Goal: Task Accomplishment & Management: Manage account settings

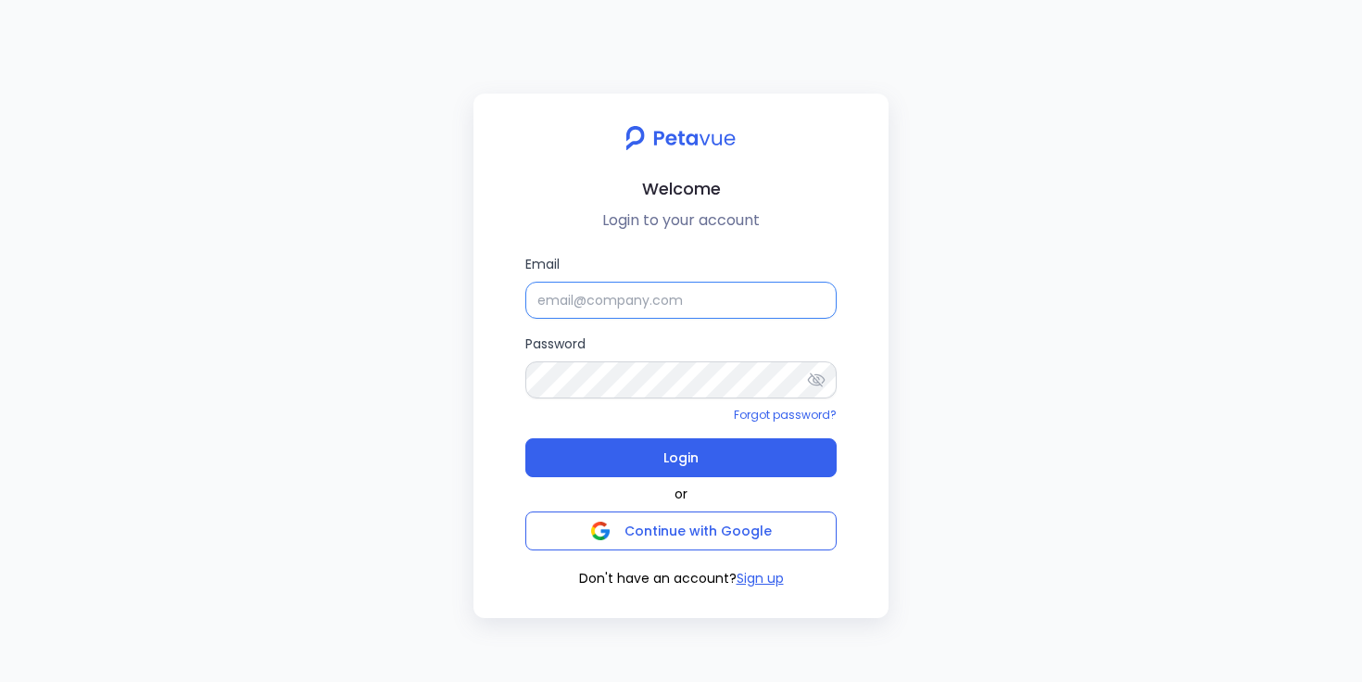
click at [652, 294] on input "Email" at bounding box center [680, 300] width 311 height 37
type input "[PERSON_NAME][EMAIL_ADDRESS][PERSON_NAME][DOMAIN_NAME]"
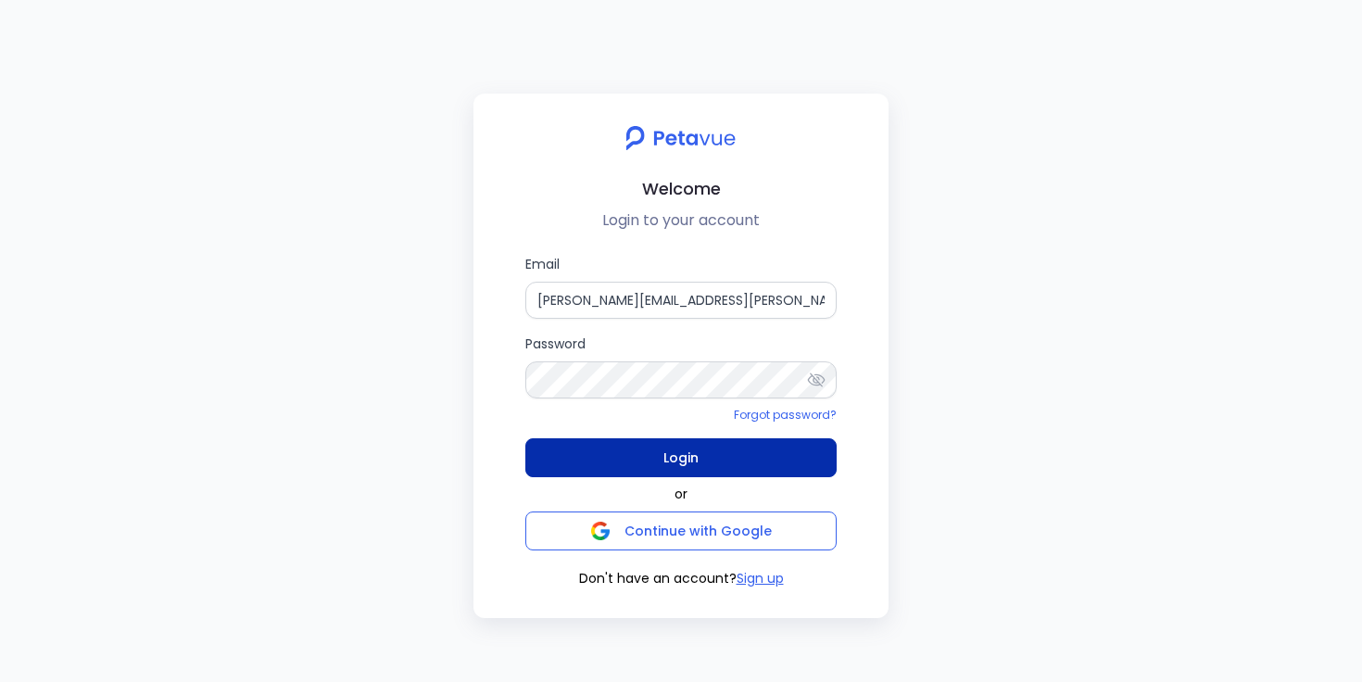
click at [672, 453] on span "Login" at bounding box center [680, 458] width 35 height 26
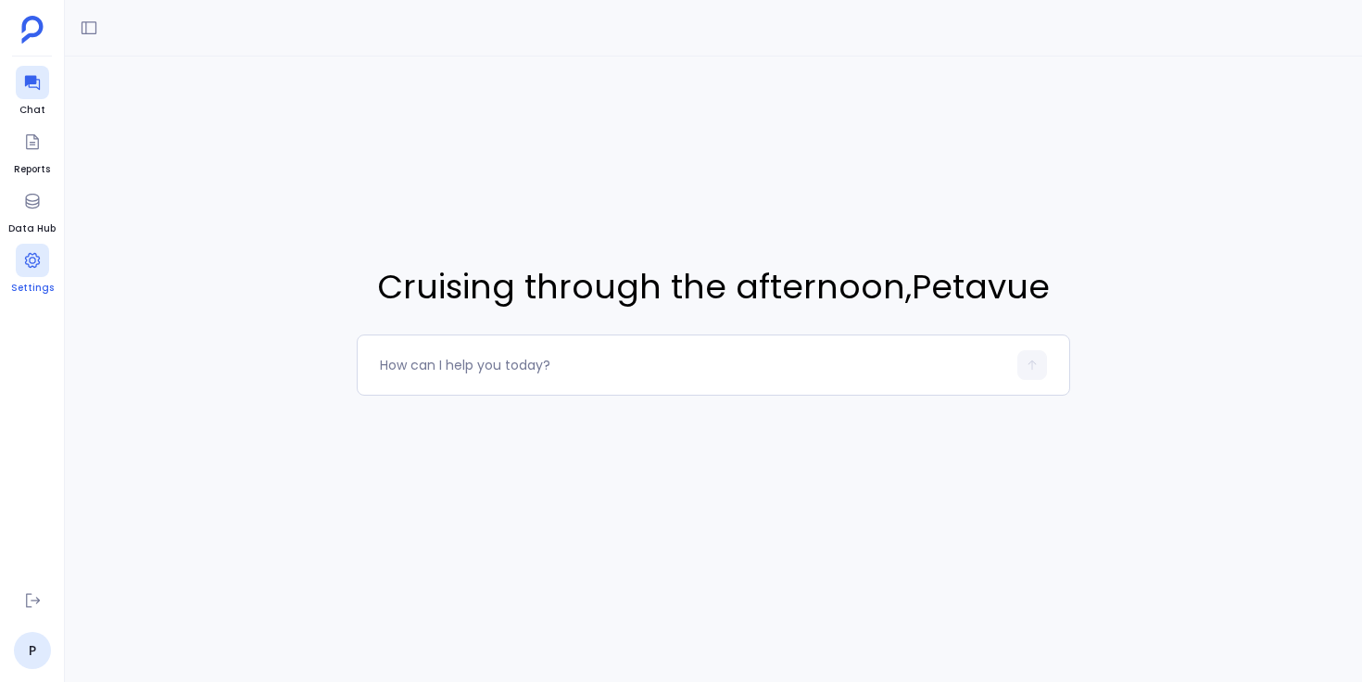
click at [37, 266] on icon at bounding box center [32, 260] width 19 height 19
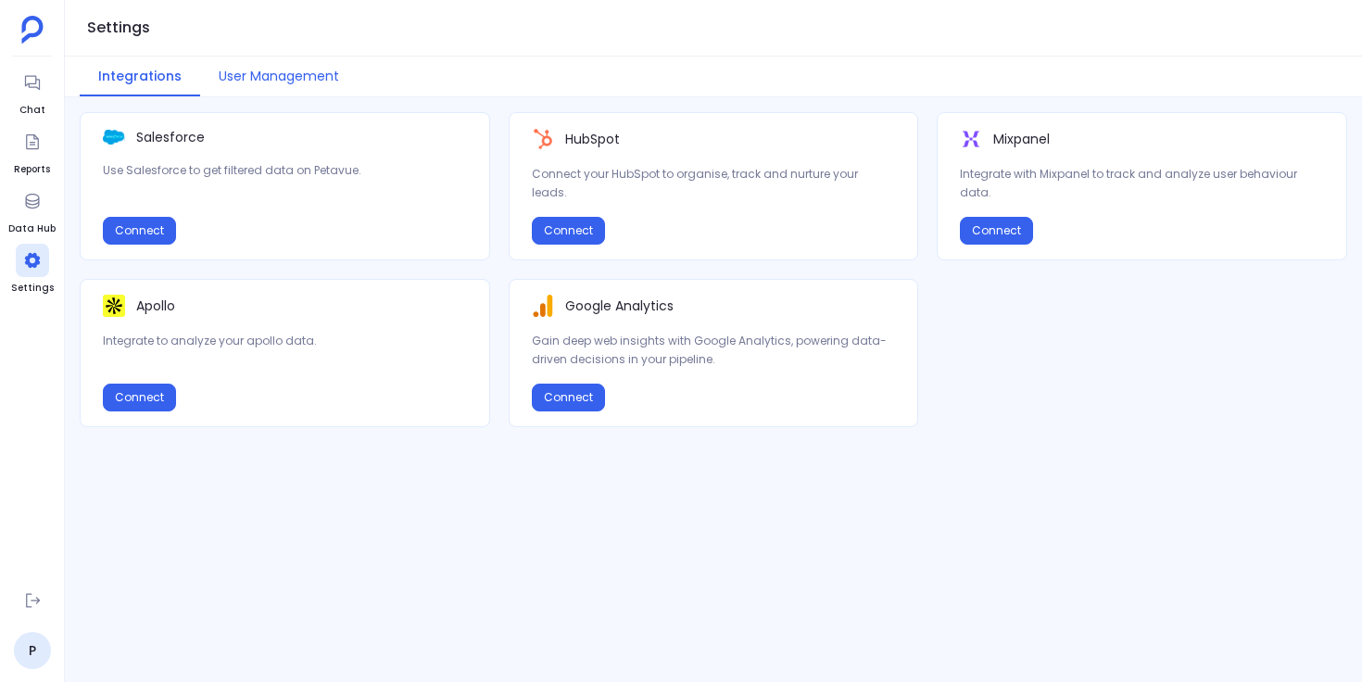
click at [310, 76] on button "User Management" at bounding box center [278, 77] width 157 height 40
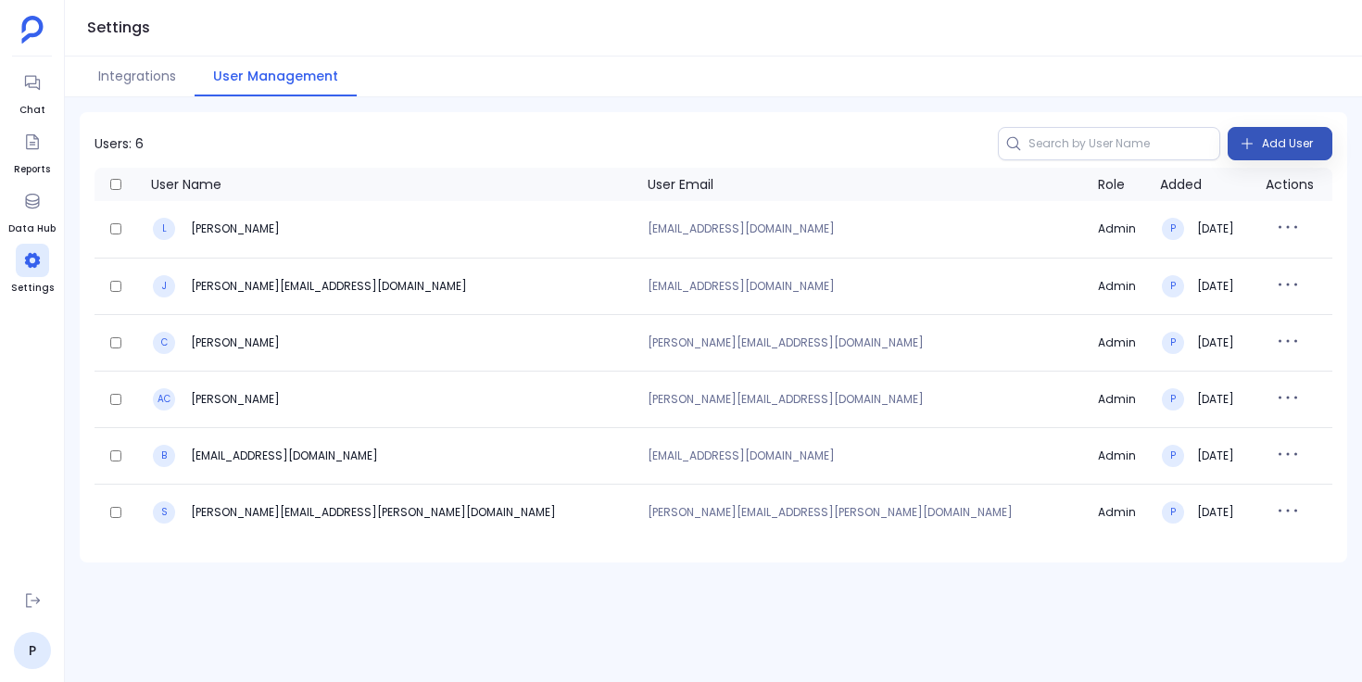
click at [1267, 144] on span "Add User" at bounding box center [1287, 144] width 51 height 30
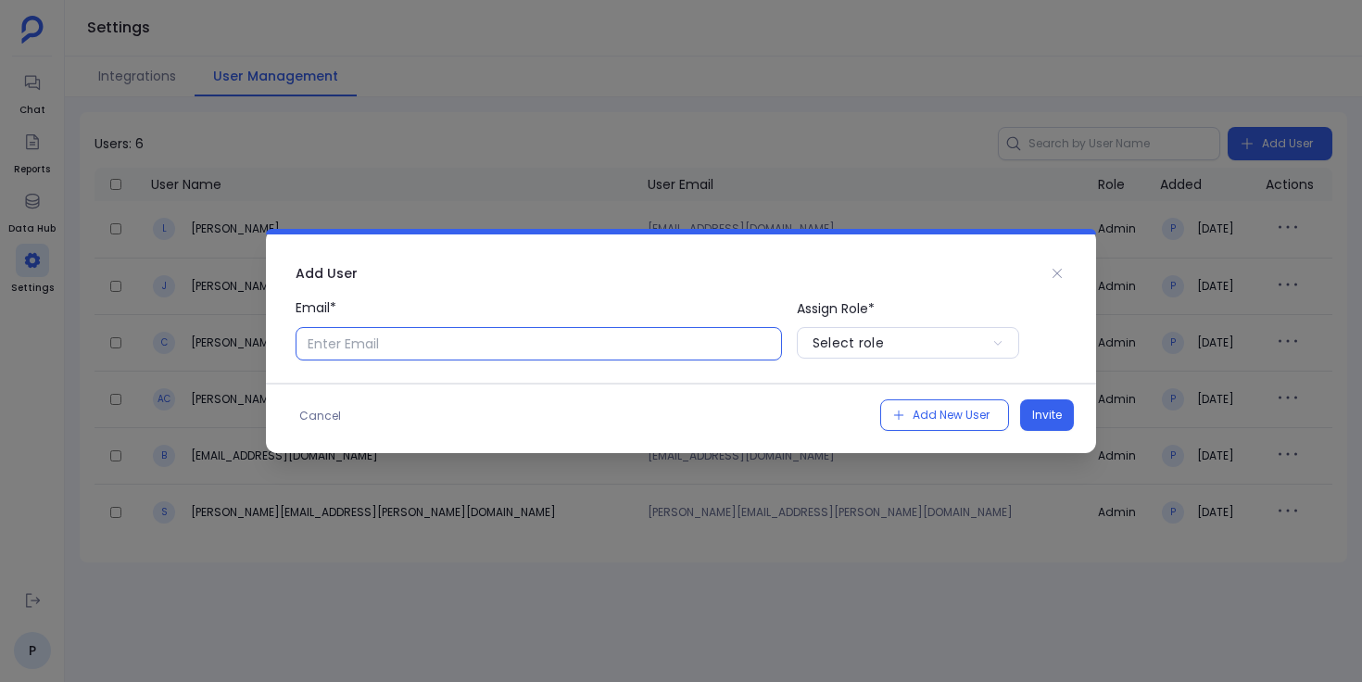
click at [724, 335] on input "Email*" at bounding box center [539, 343] width 486 height 33
type input "[EMAIL_ADDRESS][DOMAIN_NAME]"
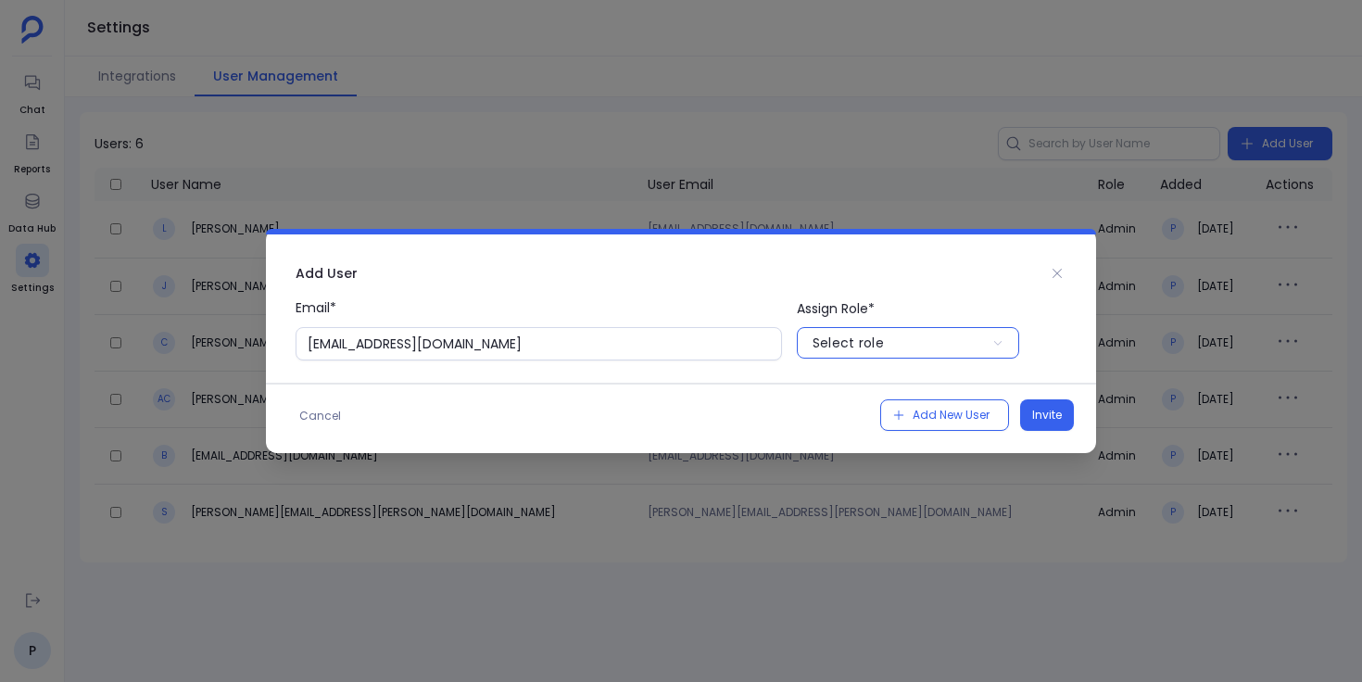
click at [861, 344] on div "Select role" at bounding box center [847, 343] width 71 height 19
click at [858, 411] on p "User" at bounding box center [908, 418] width 222 height 30
click at [1057, 411] on span "Invite" at bounding box center [1047, 415] width 30 height 19
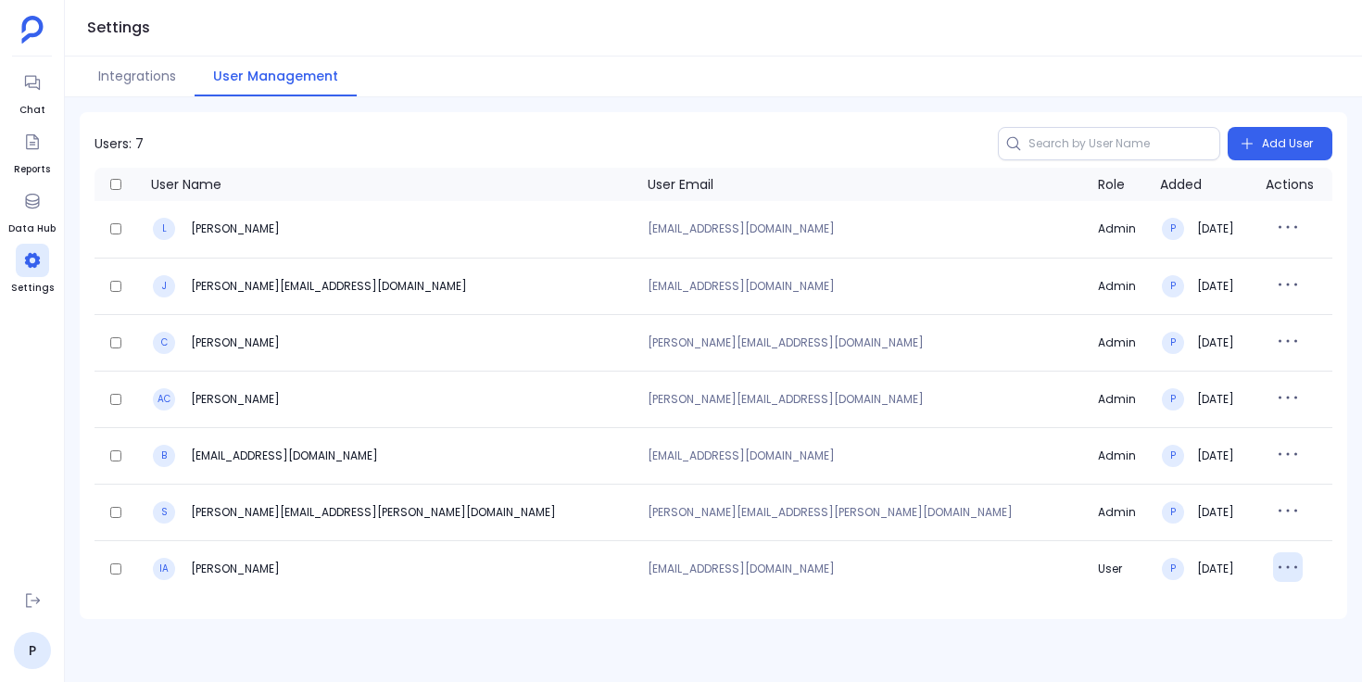
click at [1273, 570] on icon "button" at bounding box center [1288, 567] width 30 height 30
click at [1253, 645] on button "Delete" at bounding box center [1276, 646] width 133 height 41
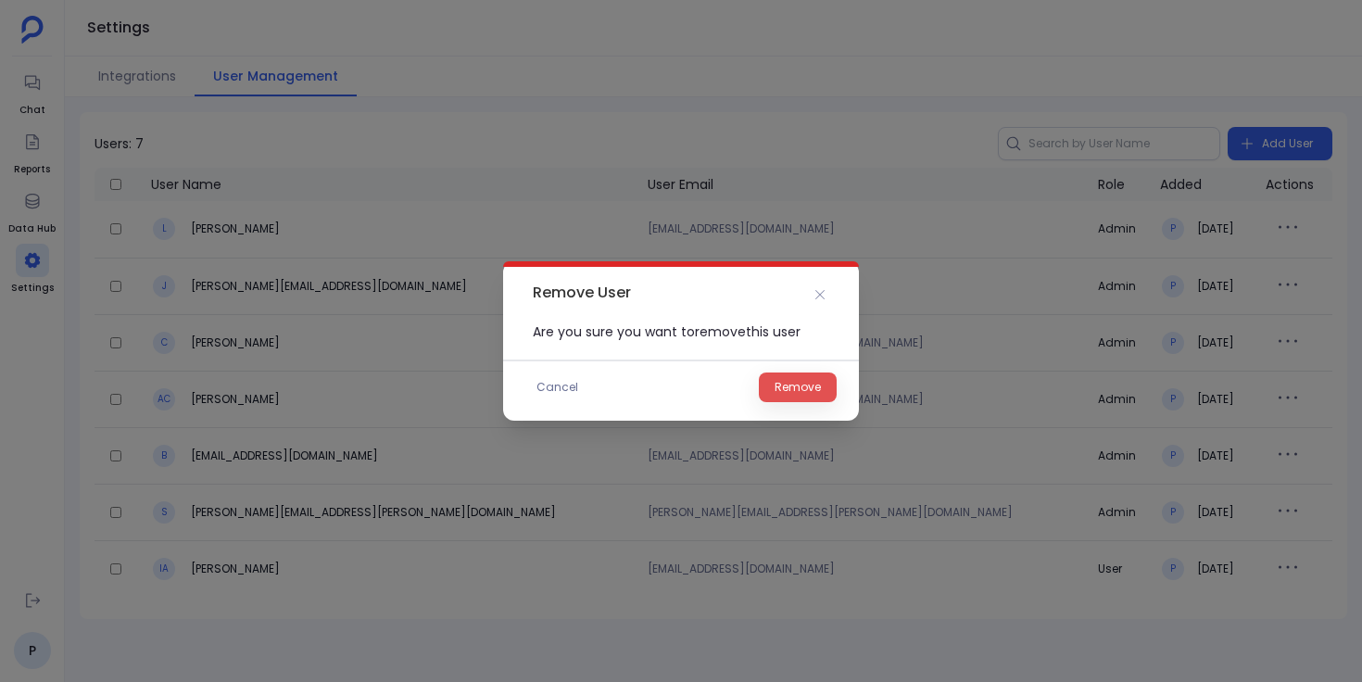
click at [809, 391] on span "Remove" at bounding box center [797, 387] width 46 height 19
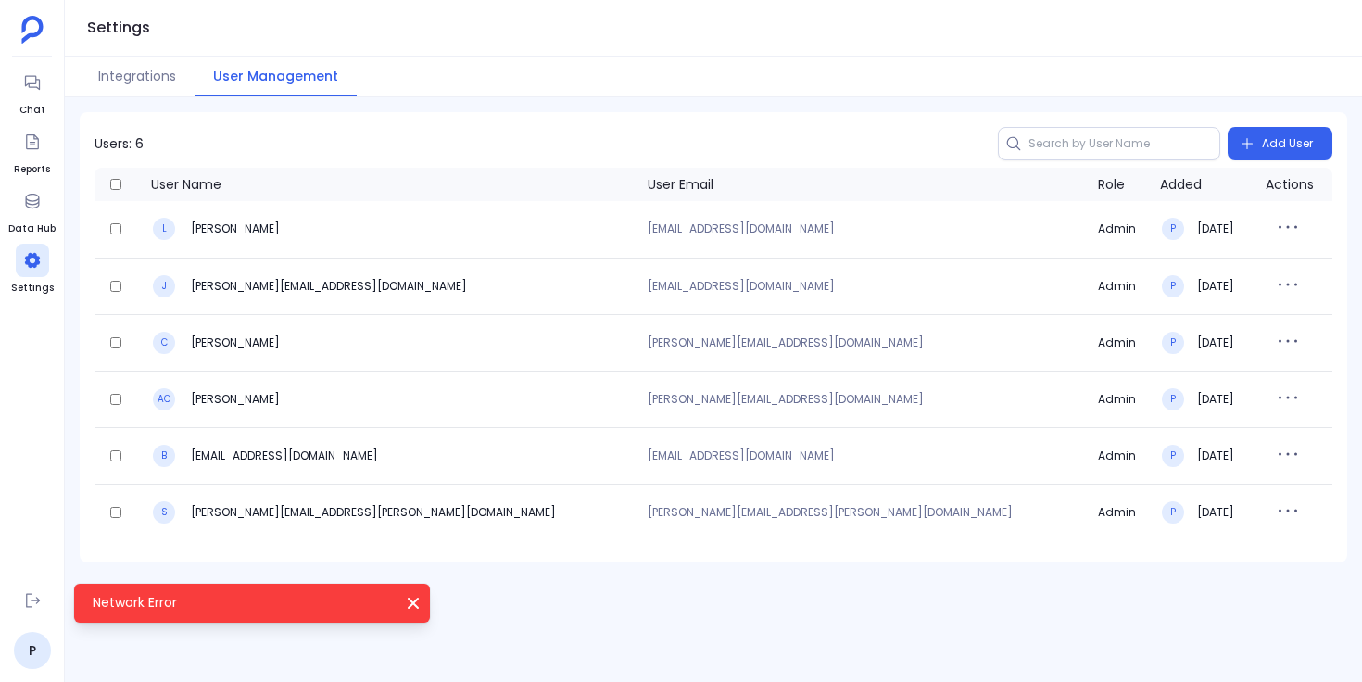
click at [412, 553] on div at bounding box center [713, 555] width 1267 height 15
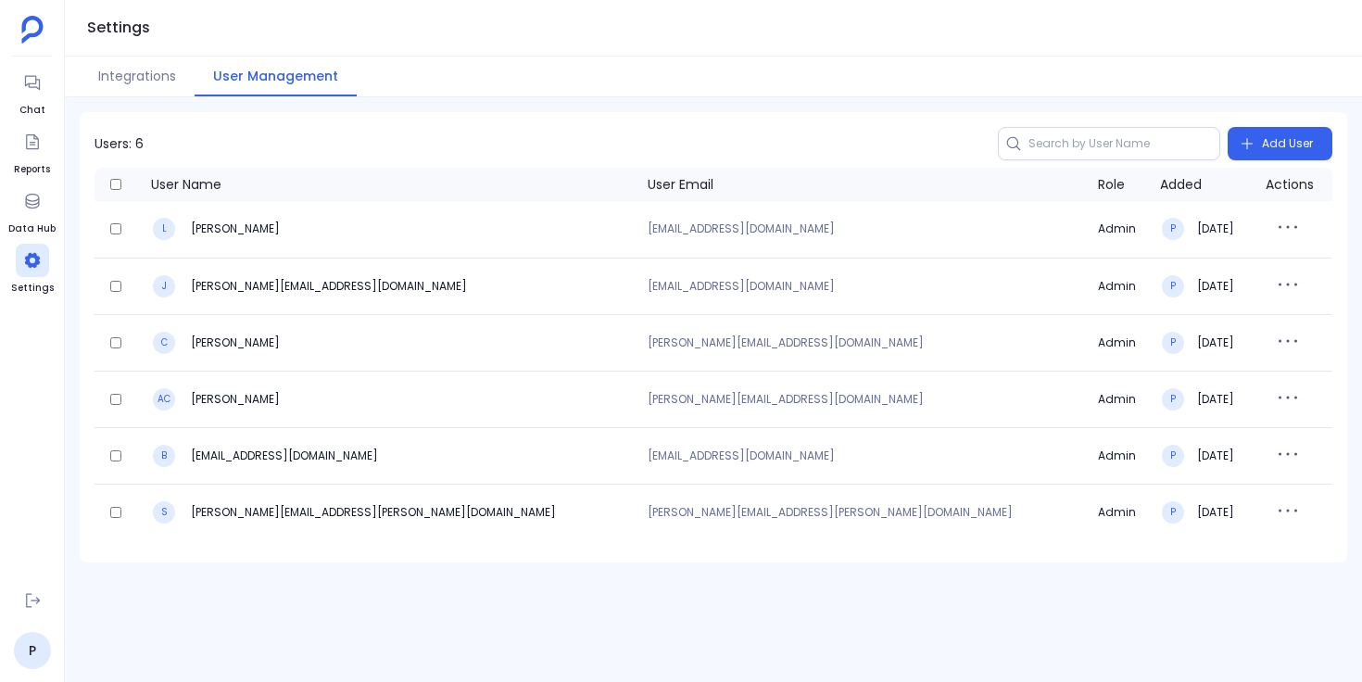
click at [411, 605] on div "Users: 6 Add User User Name User Email Role Added Actions L lisha lisha2@petavu…" at bounding box center [713, 389] width 1297 height 585
click at [1256, 148] on button "Add User" at bounding box center [1280, 143] width 105 height 33
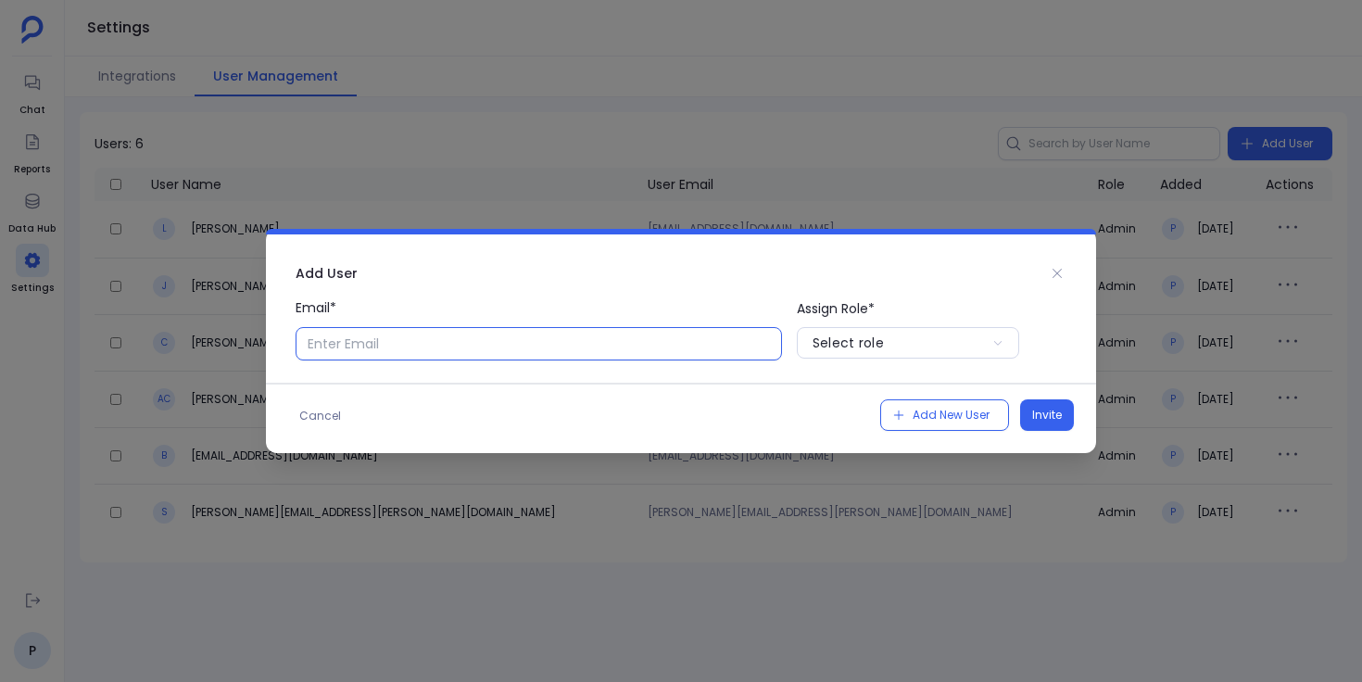
click at [691, 345] on input "Email*" at bounding box center [539, 343] width 486 height 33
type input "[EMAIL_ADDRESS][DOMAIN_NAME]"
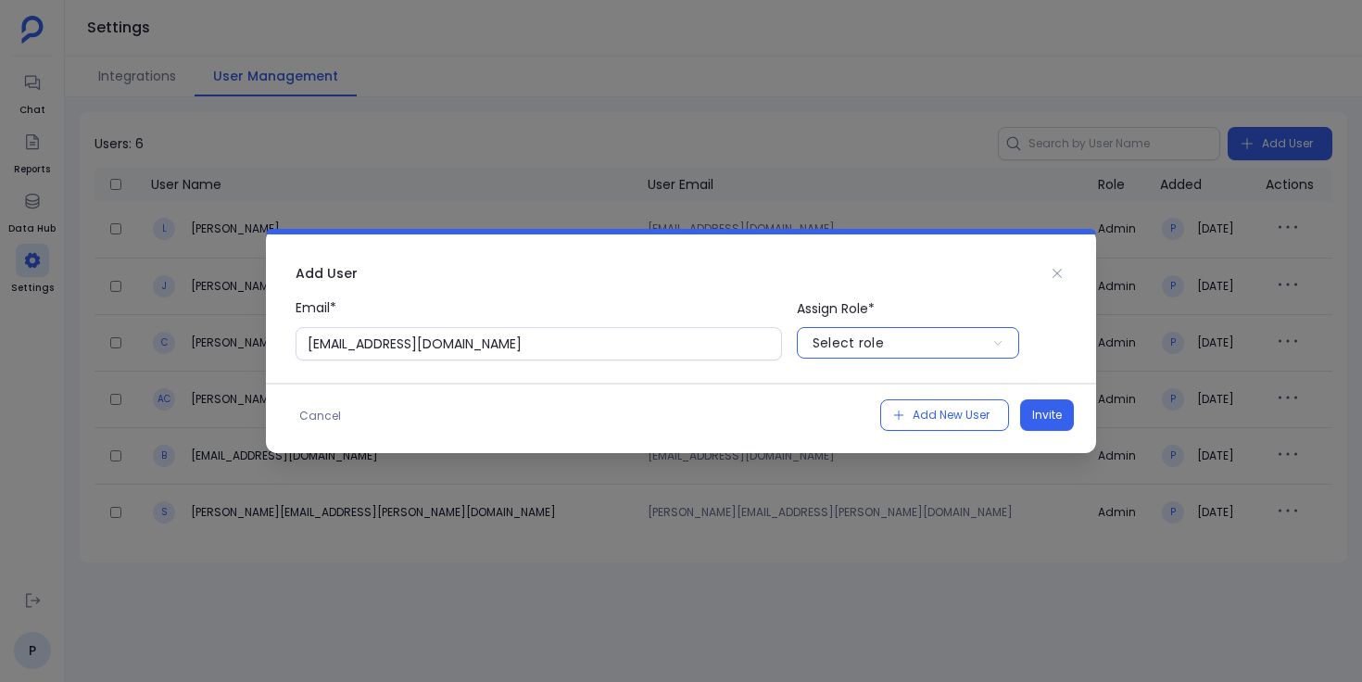
click at [843, 339] on div "Select role" at bounding box center [847, 343] width 71 height 19
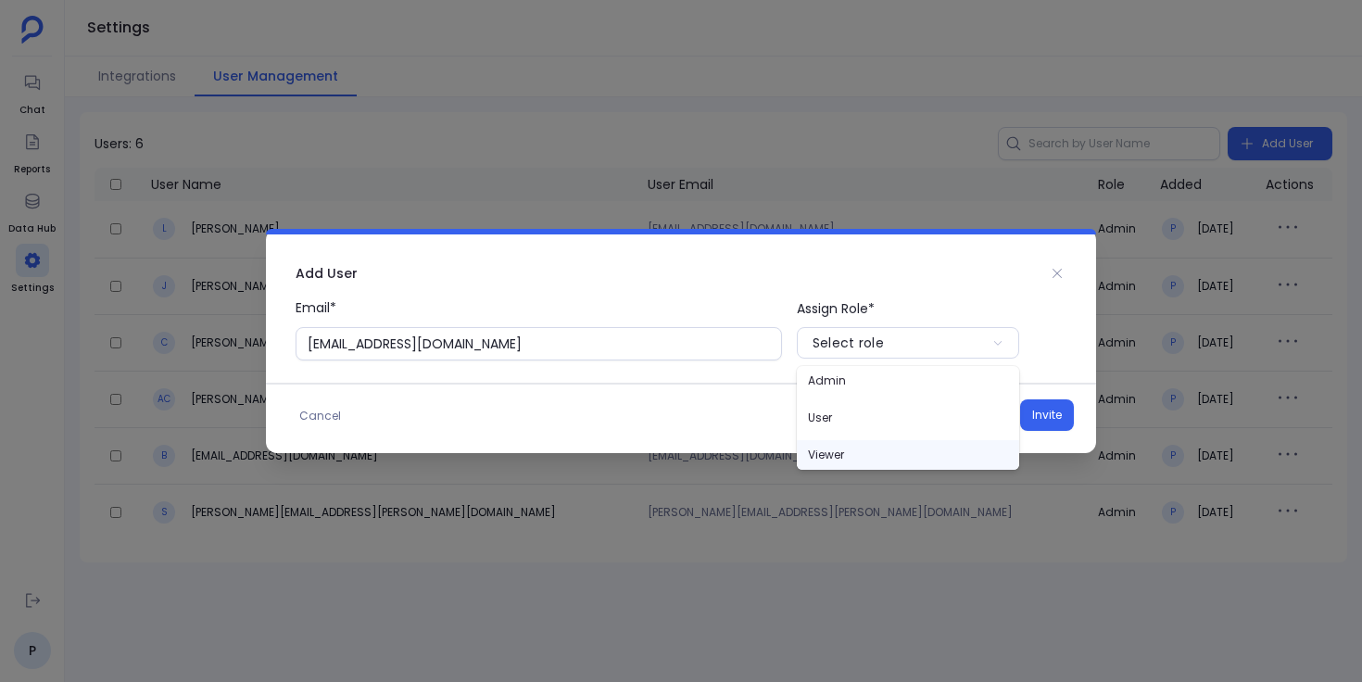
click at [847, 446] on p "Viewer" at bounding box center [908, 455] width 222 height 30
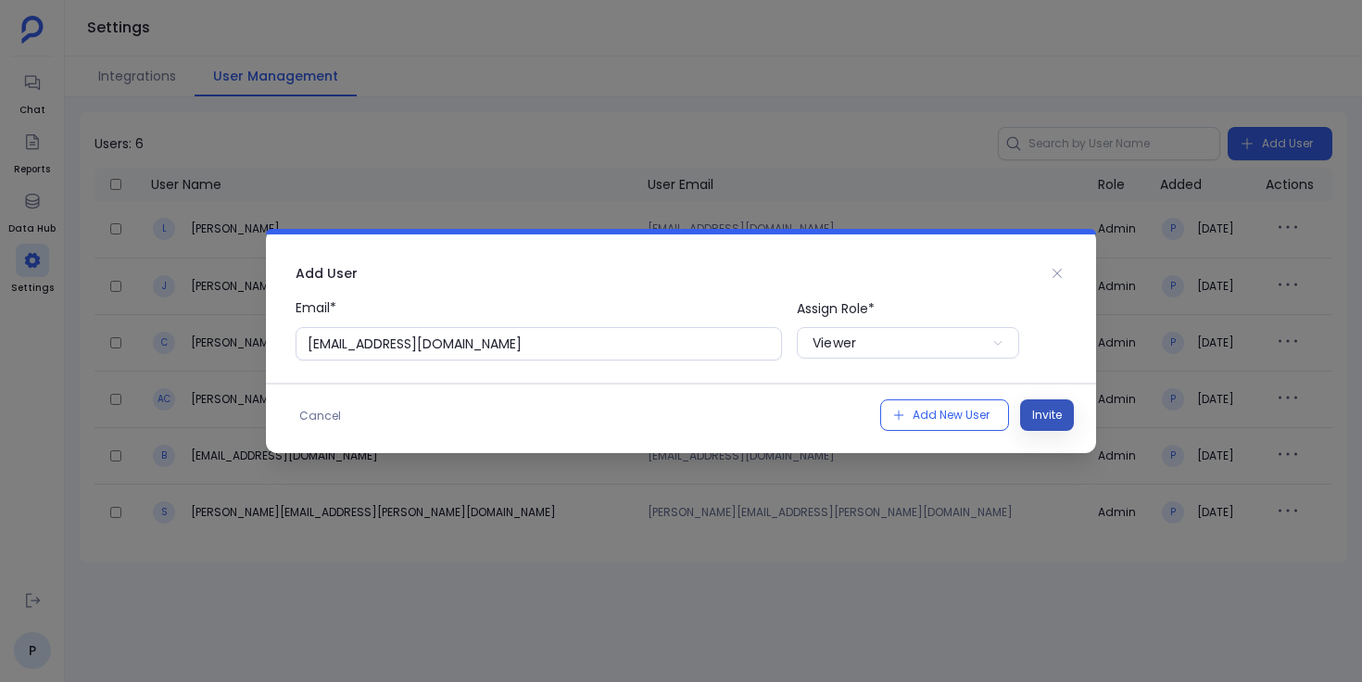
click at [1039, 415] on span "Invite" at bounding box center [1047, 415] width 30 height 19
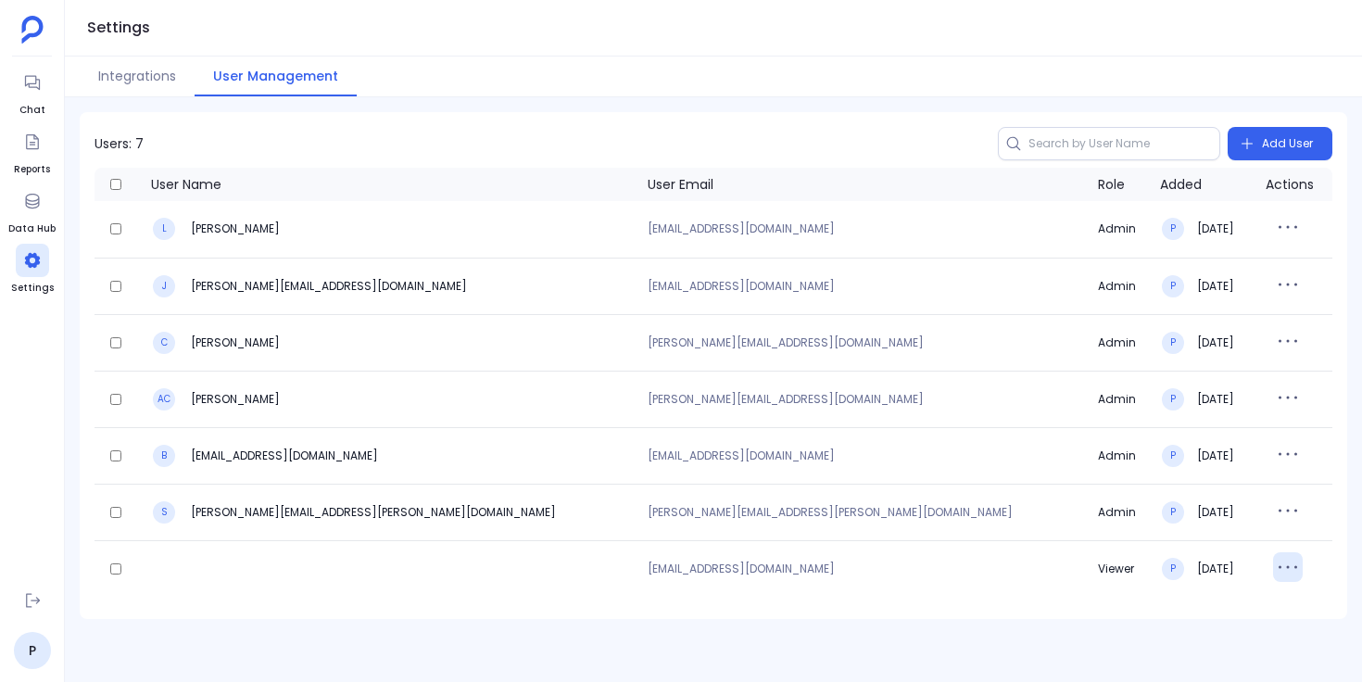
click at [1273, 575] on icon "button" at bounding box center [1288, 567] width 30 height 30
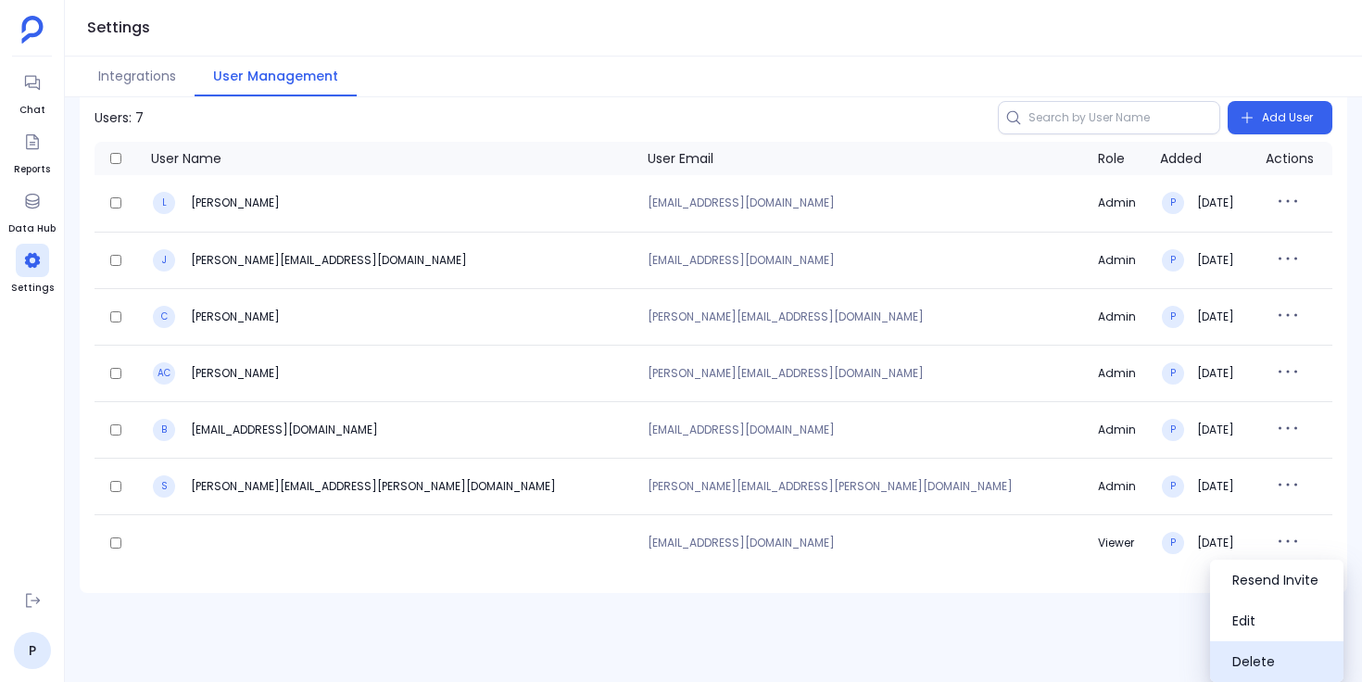
click at [1244, 664] on button "Delete" at bounding box center [1276, 661] width 133 height 41
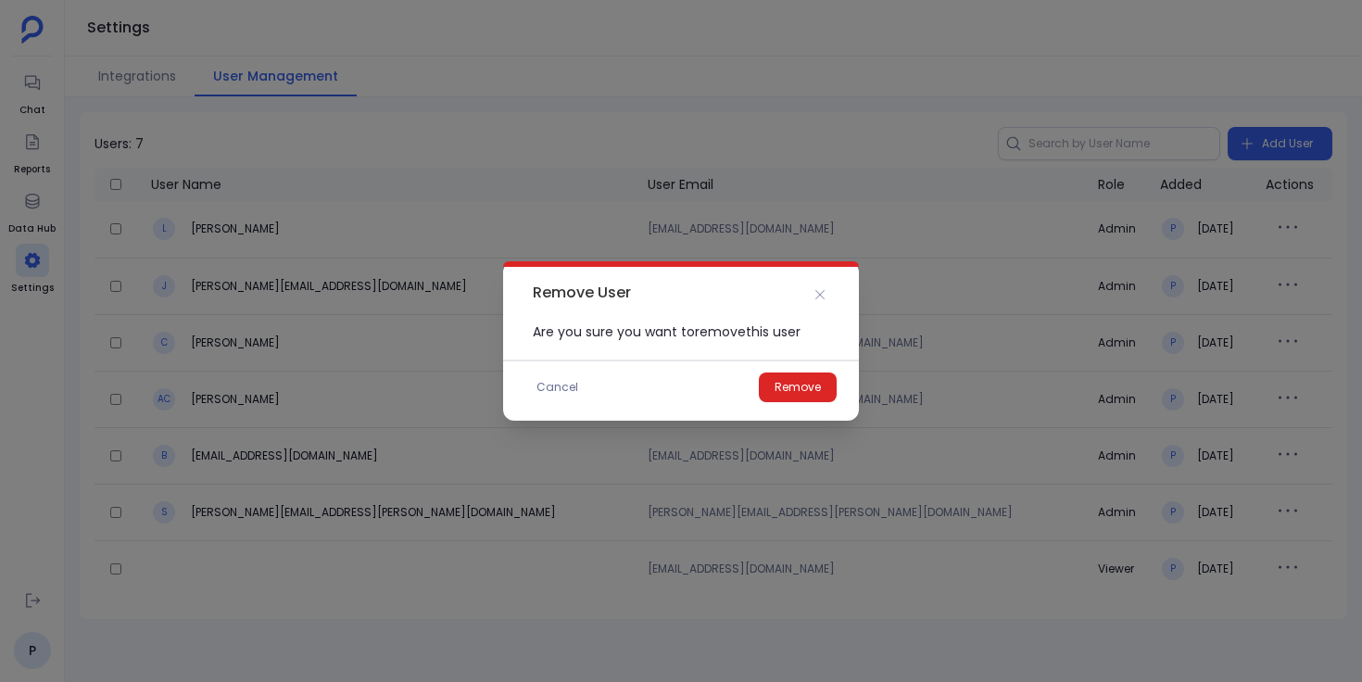
scroll to position [0, 0]
click at [800, 384] on span "Remove" at bounding box center [797, 387] width 46 height 19
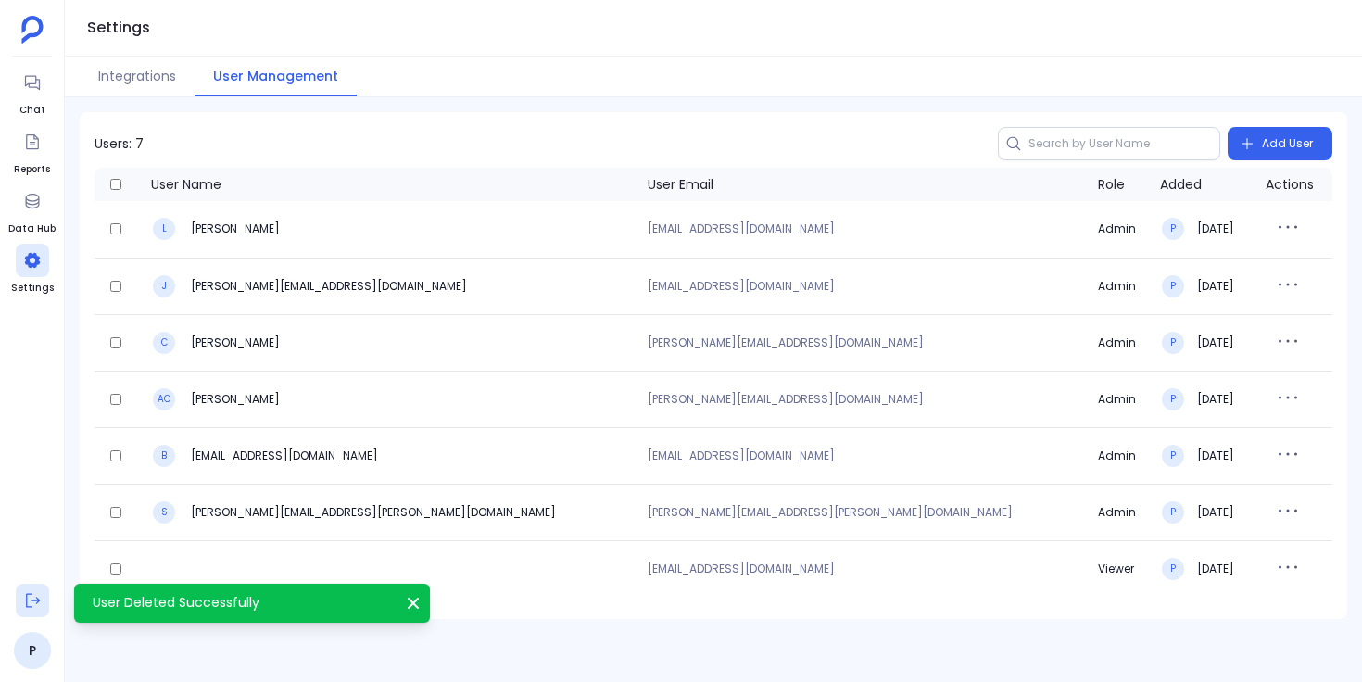
click at [32, 600] on icon at bounding box center [33, 601] width 14 height 14
